Goal: Navigation & Orientation: Find specific page/section

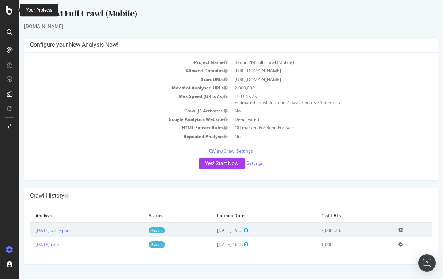
click at [6, 14] on icon at bounding box center [9, 10] width 7 height 9
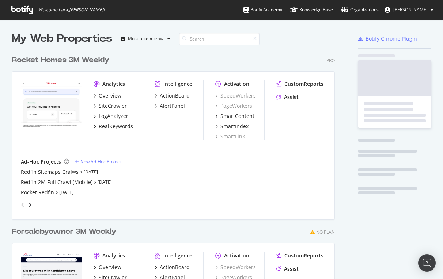
scroll to position [279, 443]
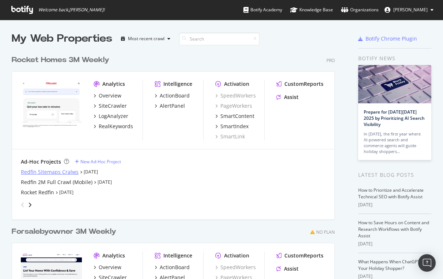
click at [33, 172] on div "Redfin Sitemaps Cralws" at bounding box center [50, 172] width 58 height 7
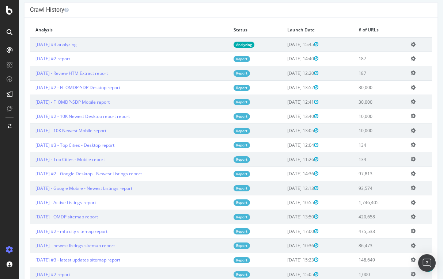
scroll to position [211, 0]
